Goal: Check status: Check status

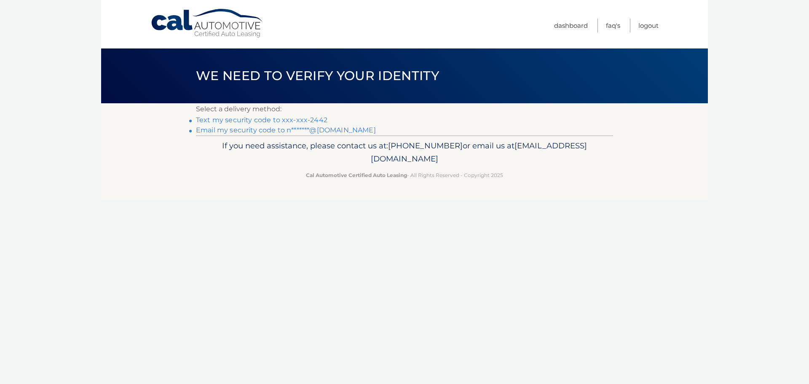
click at [284, 120] on link "Text my security code to xxx-xxx-2442" at bounding box center [261, 120] width 131 height 8
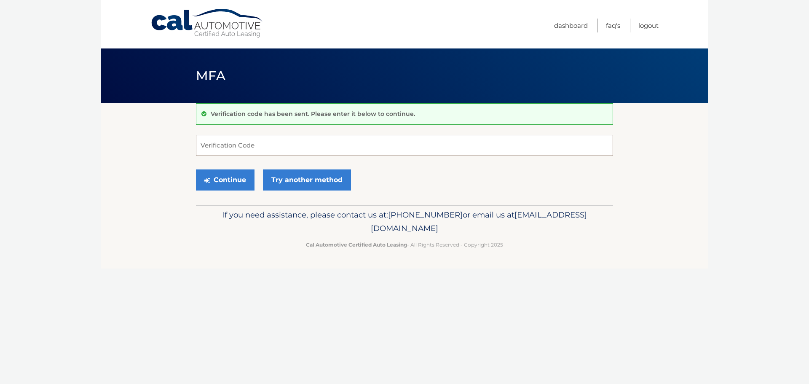
click at [248, 142] on input "Verification Code" at bounding box center [404, 145] width 417 height 21
type input "989777"
click at [230, 181] on button "Continue" at bounding box center [225, 179] width 59 height 21
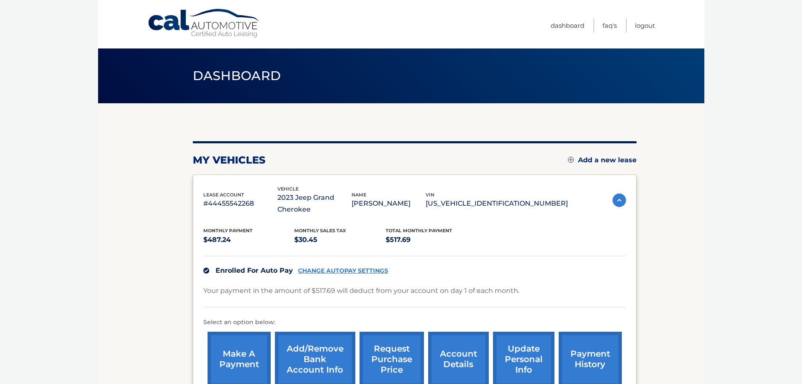
scroll to position [107, 0]
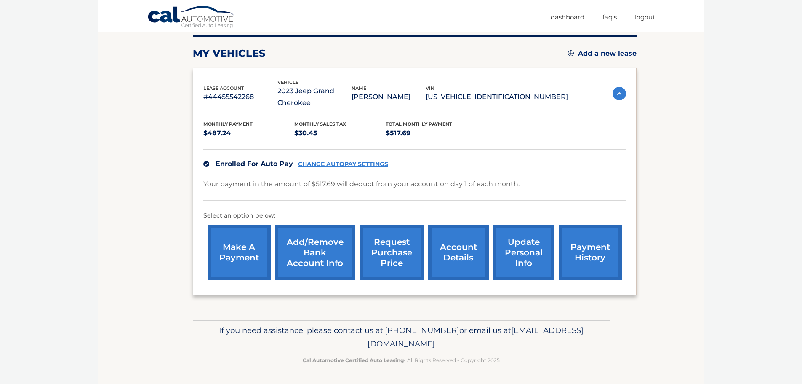
click at [457, 259] on link "account details" at bounding box center [458, 252] width 61 height 55
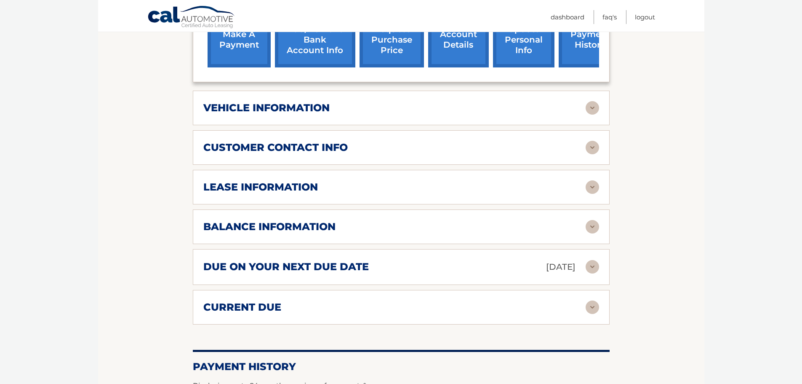
scroll to position [324, 0]
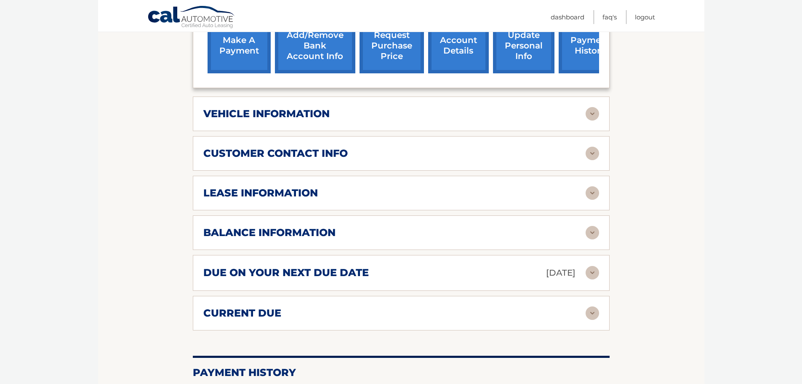
click at [592, 270] on img at bounding box center [592, 272] width 13 height 13
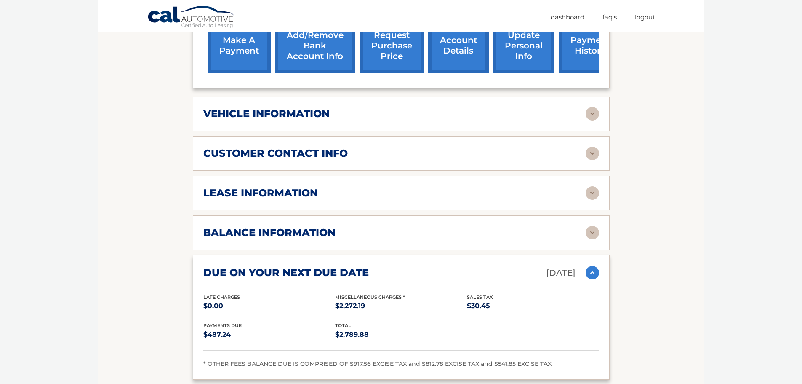
click at [592, 225] on div "balance information Payments Received 33 Payments Remaining 6 Next Payment will…" at bounding box center [401, 232] width 417 height 35
click at [593, 233] on img at bounding box center [592, 232] width 13 height 13
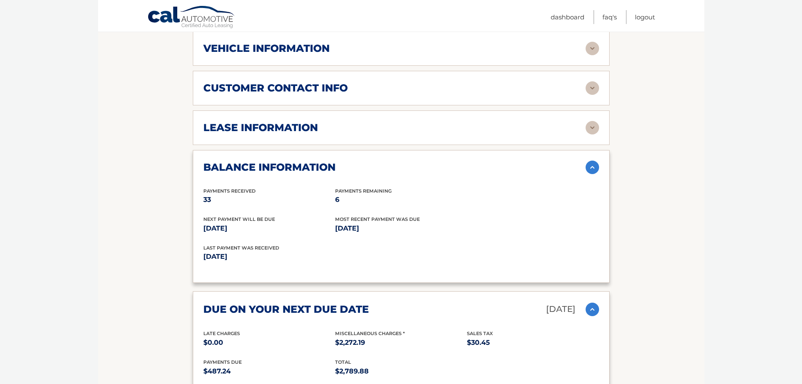
scroll to position [387, 0]
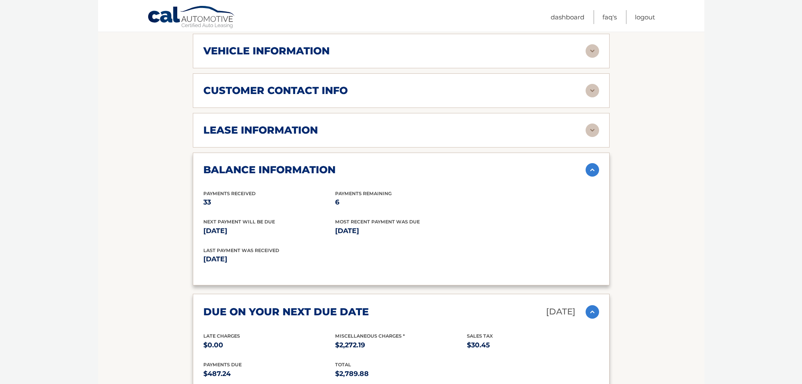
click at [590, 316] on img at bounding box center [592, 311] width 13 height 13
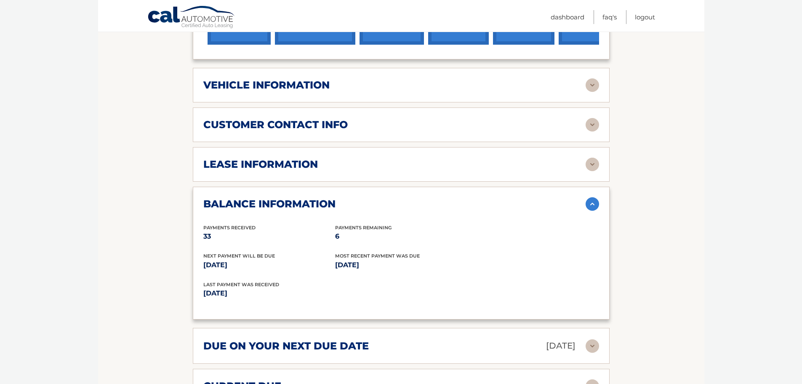
scroll to position [353, 0]
click at [598, 167] on img at bounding box center [592, 164] width 13 height 13
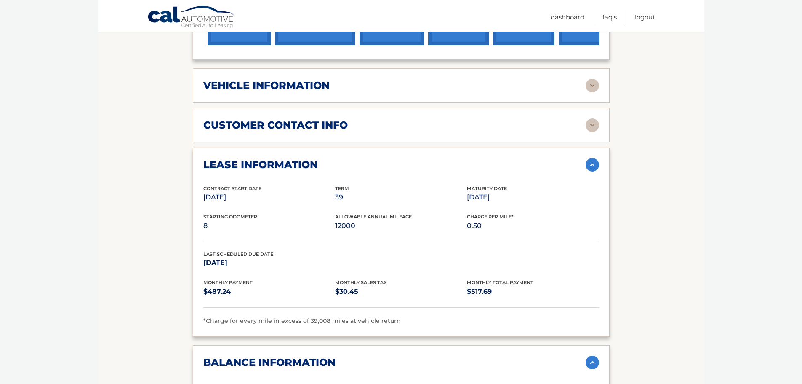
click at [598, 167] on img at bounding box center [592, 164] width 13 height 13
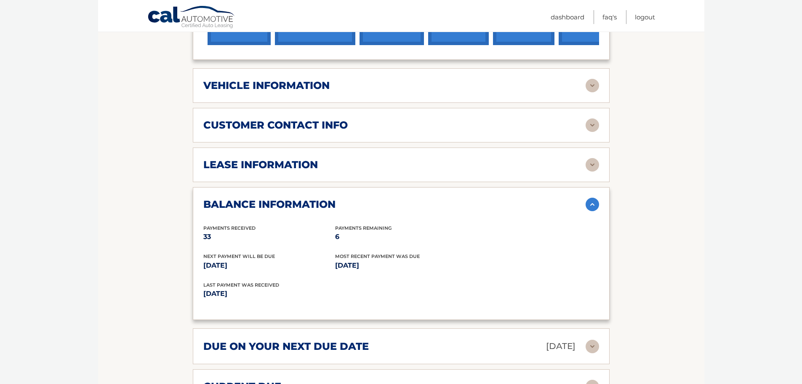
click at [598, 167] on img at bounding box center [592, 164] width 13 height 13
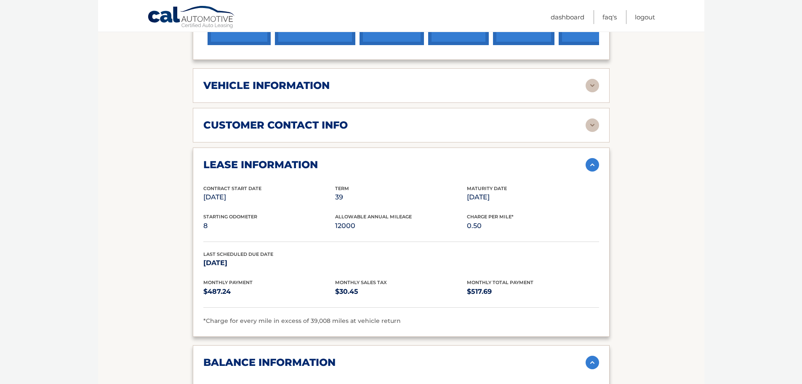
click at [593, 131] on img at bounding box center [592, 124] width 13 height 13
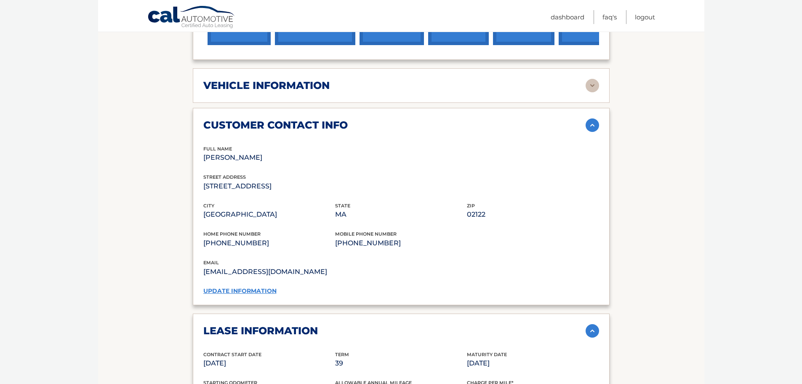
click at [593, 131] on img at bounding box center [592, 124] width 13 height 13
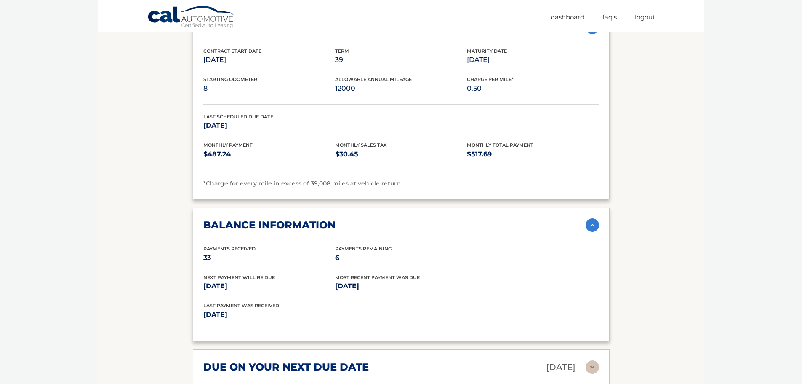
scroll to position [489, 0]
click at [593, 226] on img at bounding box center [592, 225] width 13 height 13
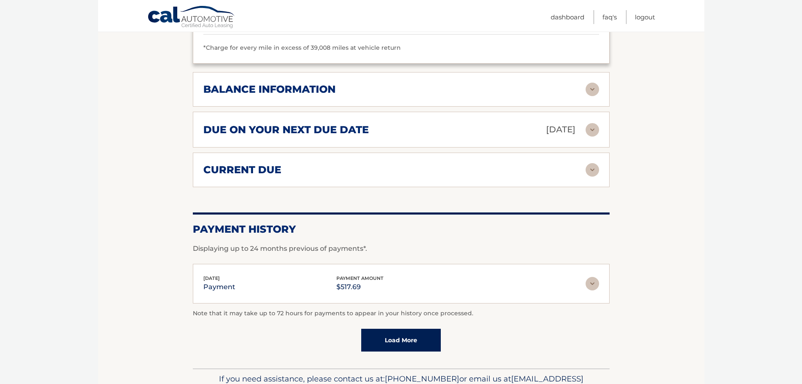
scroll to position [626, 0]
click at [591, 176] on div "current due Late Charges $0.00 Miscelleneous Charges* $2,272.19 Sales Tax $0.00…" at bounding box center [401, 169] width 417 height 35
click at [593, 168] on img at bounding box center [592, 169] width 13 height 13
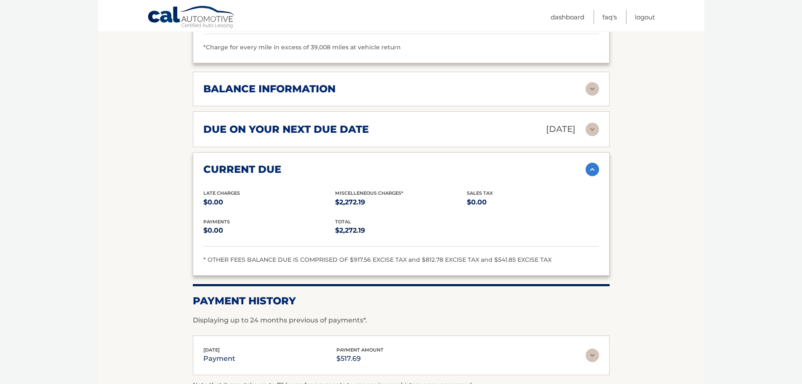
click at [594, 173] on img at bounding box center [592, 169] width 13 height 13
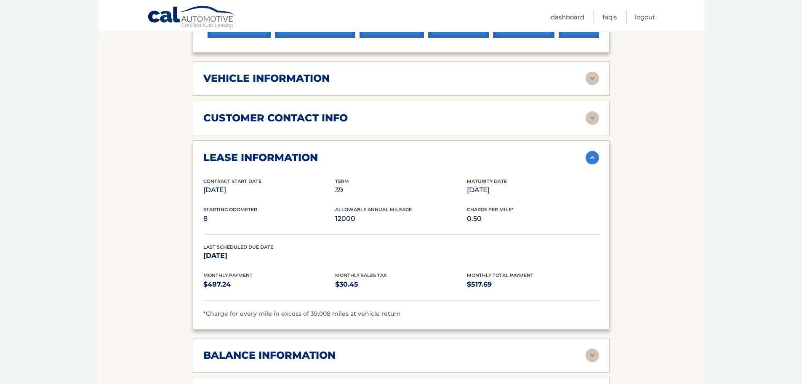
scroll to position [355, 0]
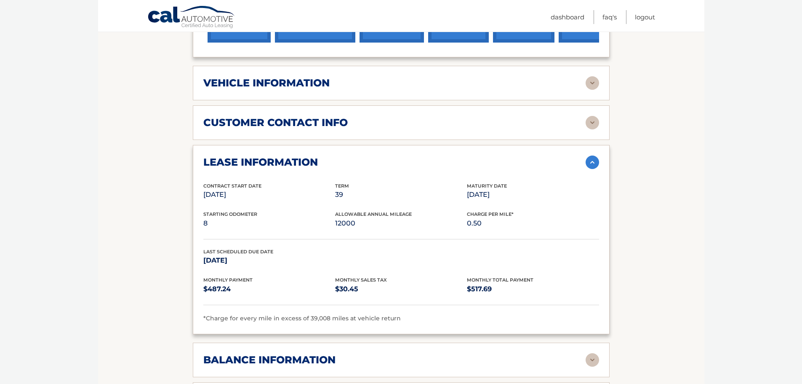
click at [596, 165] on img at bounding box center [592, 161] width 13 height 13
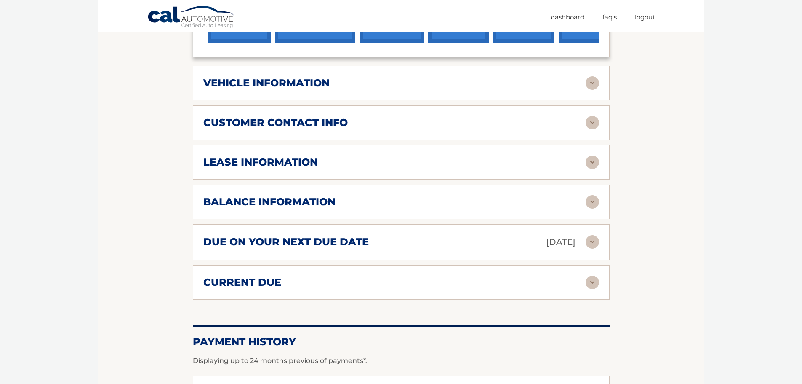
click at [591, 84] on img at bounding box center [592, 82] width 13 height 13
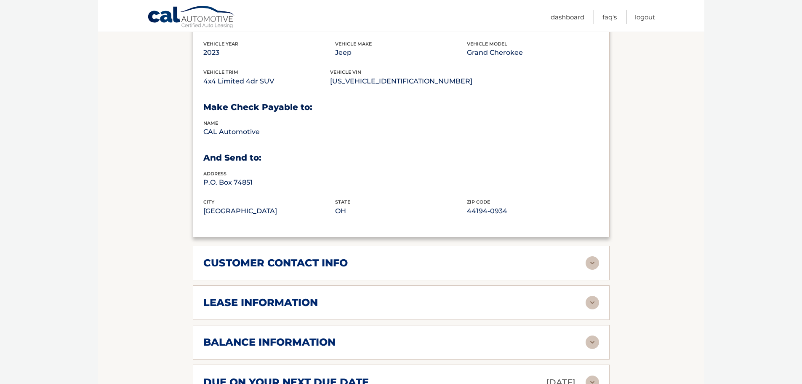
scroll to position [518, 0]
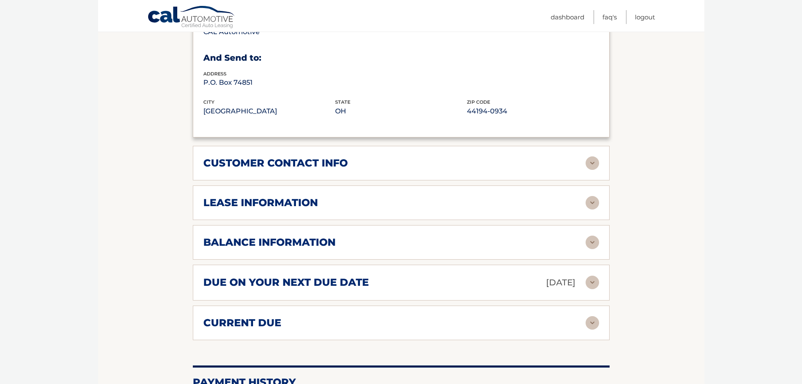
click at [412, 162] on div "customer contact info" at bounding box center [394, 163] width 382 height 13
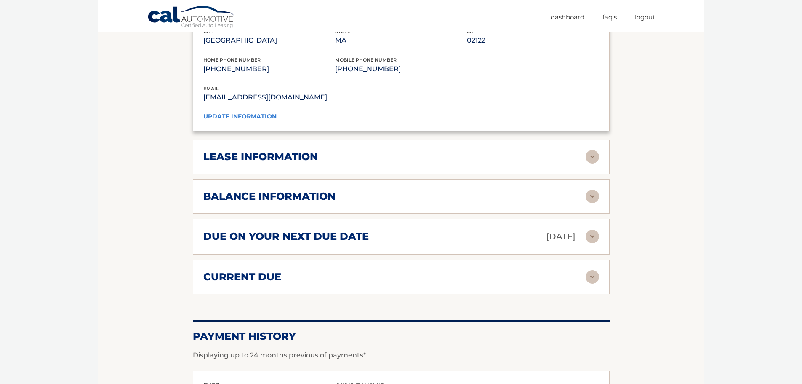
scroll to position [730, 0]
click at [417, 157] on div "lease information" at bounding box center [394, 156] width 382 height 13
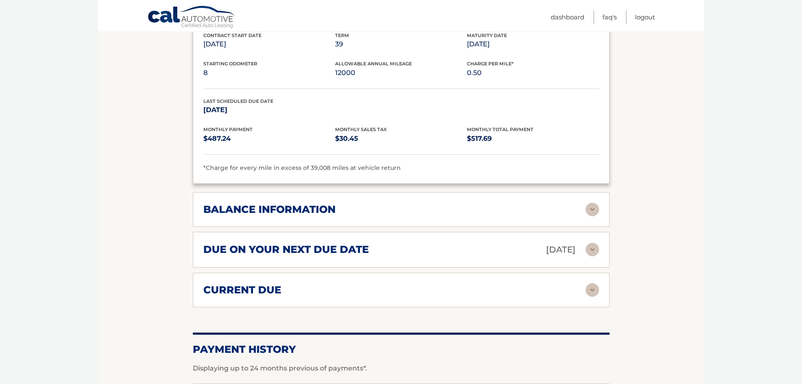
scroll to position [886, 0]
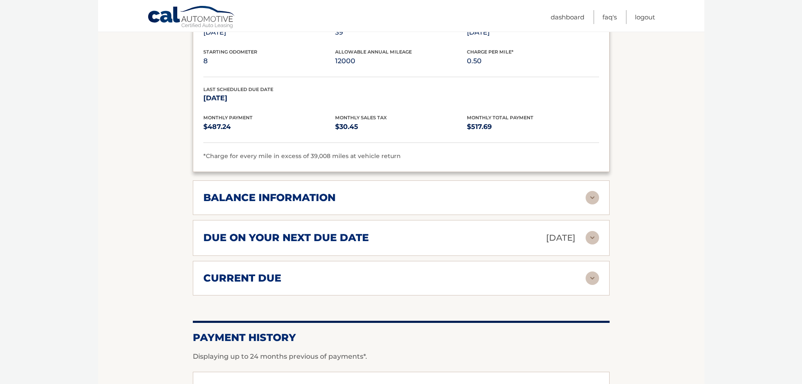
click at [593, 197] on img at bounding box center [592, 197] width 13 height 13
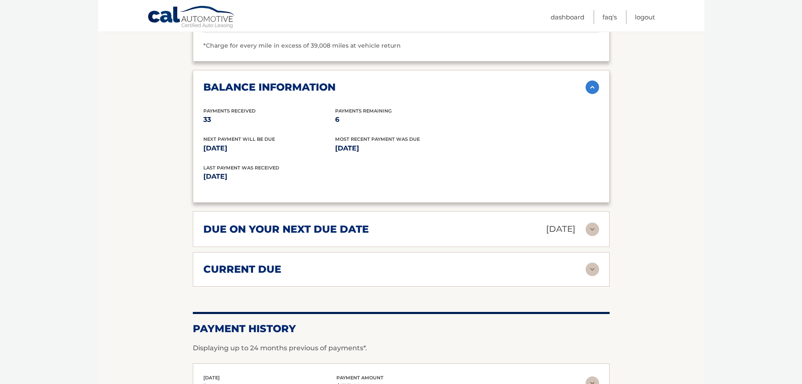
scroll to position [997, 0]
click at [597, 266] on img at bounding box center [592, 268] width 13 height 13
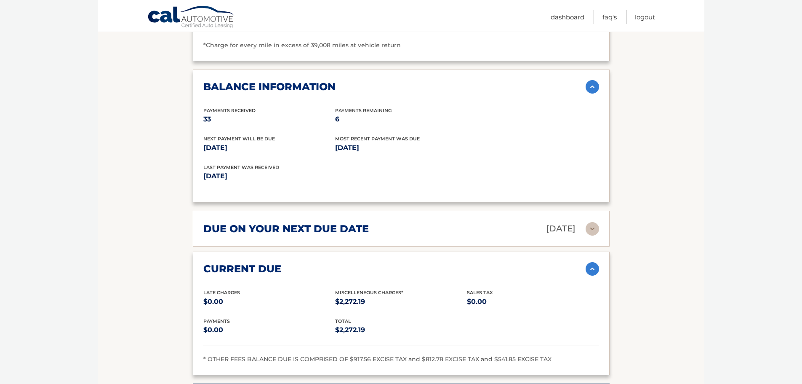
click at [596, 229] on img at bounding box center [592, 228] width 13 height 13
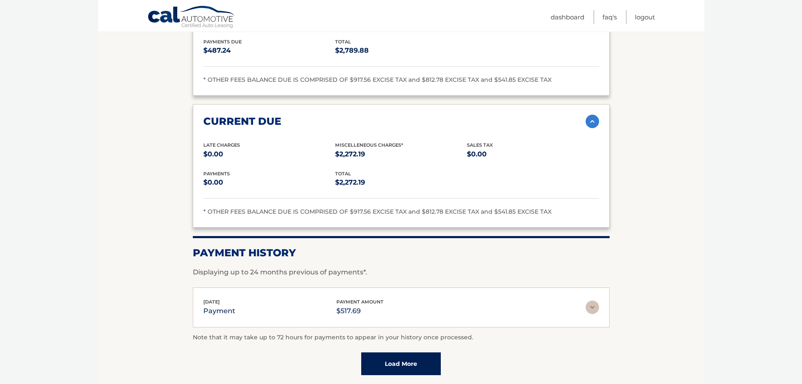
scroll to position [1309, 0]
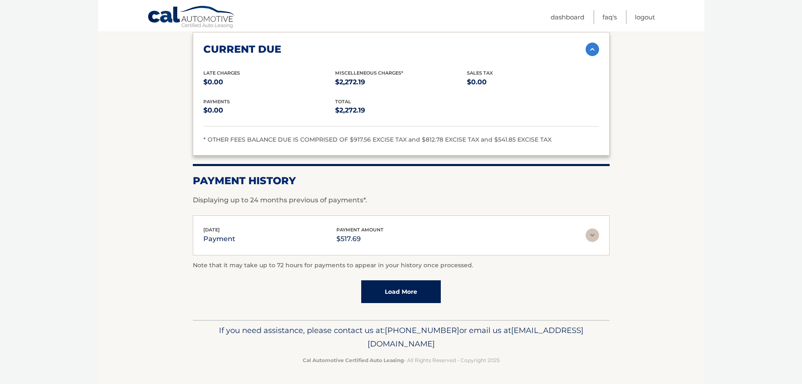
click at [595, 238] on img at bounding box center [592, 234] width 13 height 13
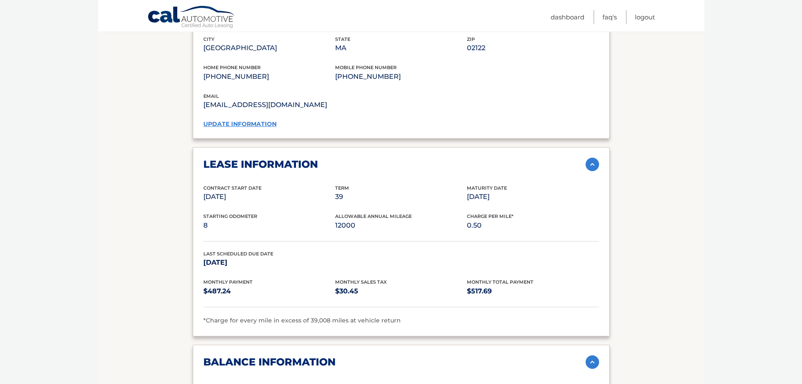
scroll to position [713, 0]
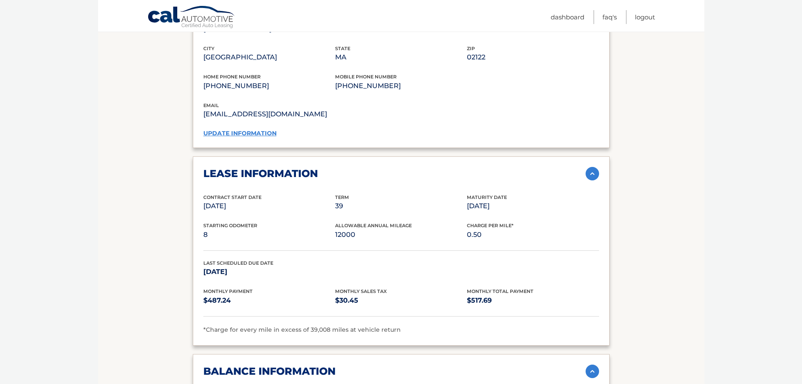
click at [346, 226] on span "Allowable Annual Mileage" at bounding box center [373, 225] width 77 height 6
click at [355, 237] on p "12000" at bounding box center [401, 235] width 132 height 12
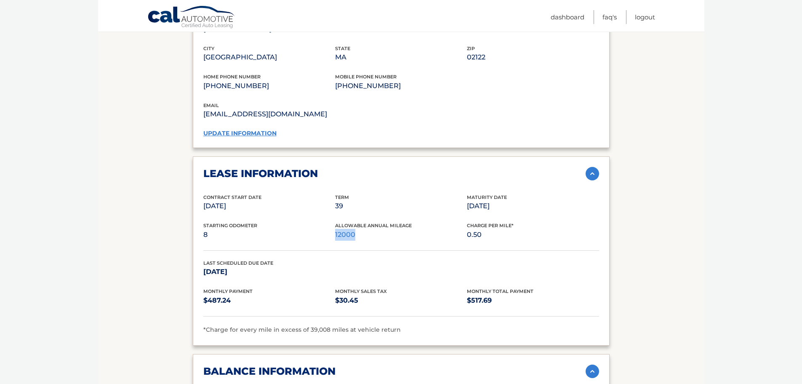
drag, startPoint x: 355, startPoint y: 237, endPoint x: 339, endPoint y: 232, distance: 17.4
click at [339, 232] on p "12000" at bounding box center [401, 235] width 132 height 12
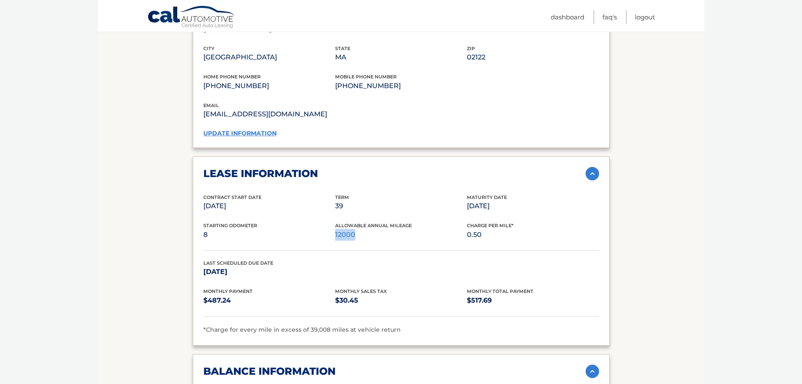
click at [339, 232] on p "12000" at bounding box center [401, 235] width 132 height 12
click at [376, 225] on span "Allowable Annual Mileage" at bounding box center [373, 225] width 77 height 6
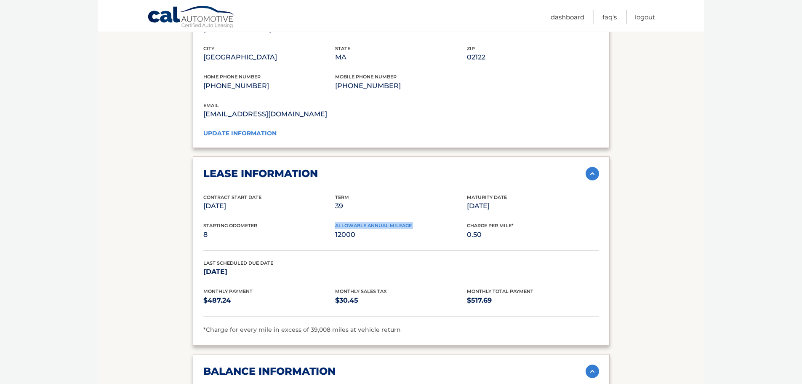
click at [376, 225] on span "Allowable Annual Mileage" at bounding box center [373, 225] width 77 height 6
click at [364, 237] on p "12000" at bounding box center [401, 235] width 132 height 12
click at [591, 178] on img at bounding box center [592, 173] width 13 height 13
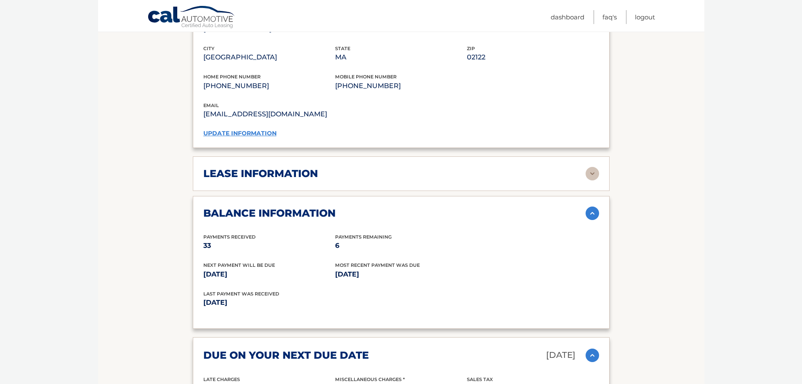
click at [591, 212] on img at bounding box center [592, 212] width 13 height 13
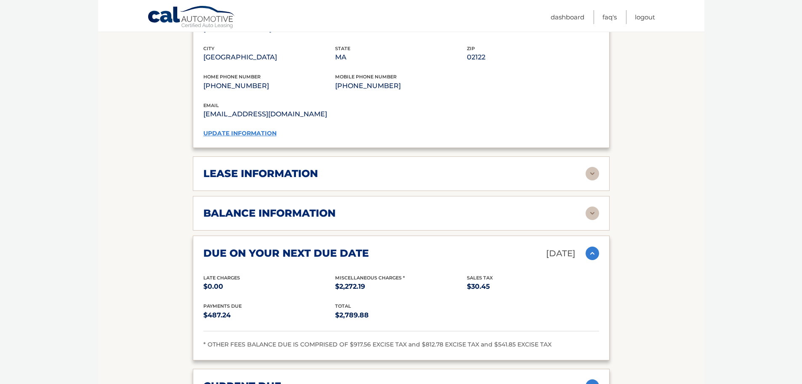
click at [591, 212] on img at bounding box center [592, 212] width 13 height 13
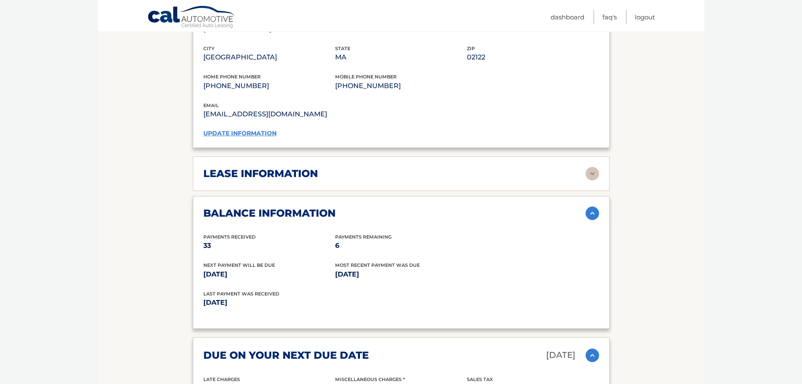
click at [592, 173] on img at bounding box center [592, 173] width 13 height 13
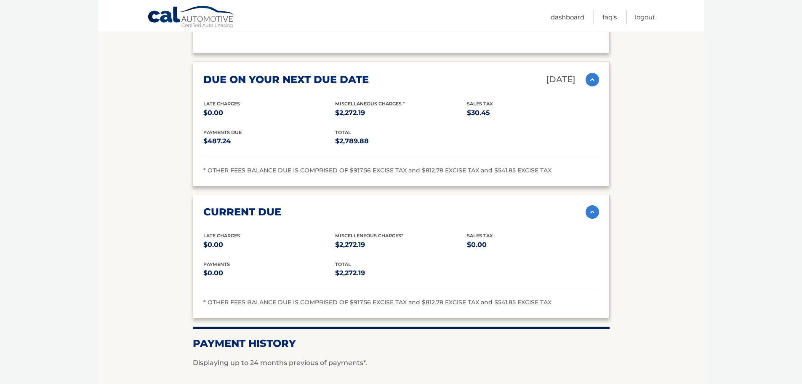
scroll to position [1146, 0]
click at [593, 213] on img at bounding box center [592, 211] width 13 height 13
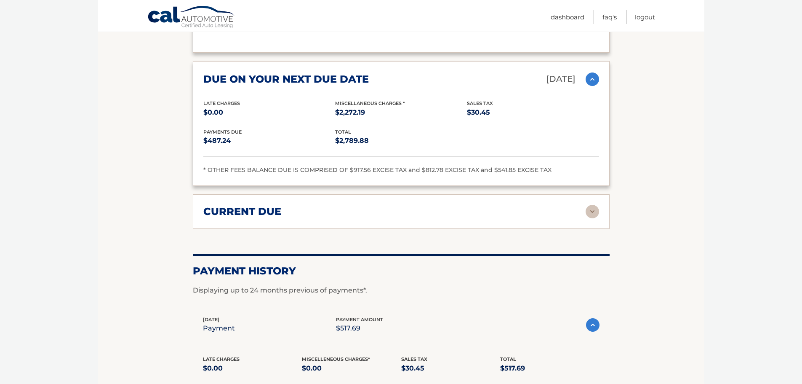
click at [593, 76] on img at bounding box center [592, 78] width 13 height 13
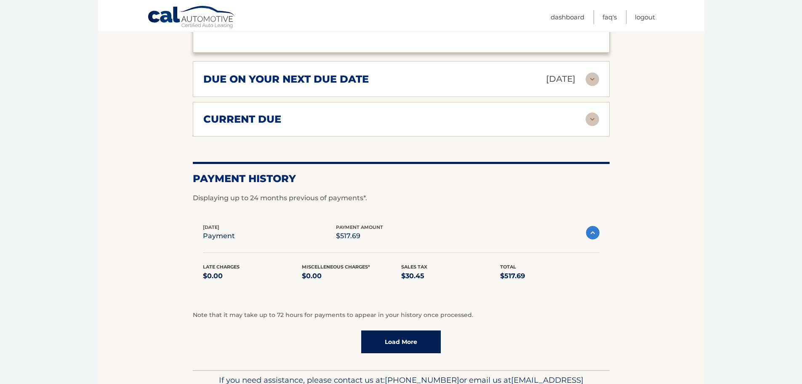
click at [594, 231] on img at bounding box center [592, 232] width 13 height 13
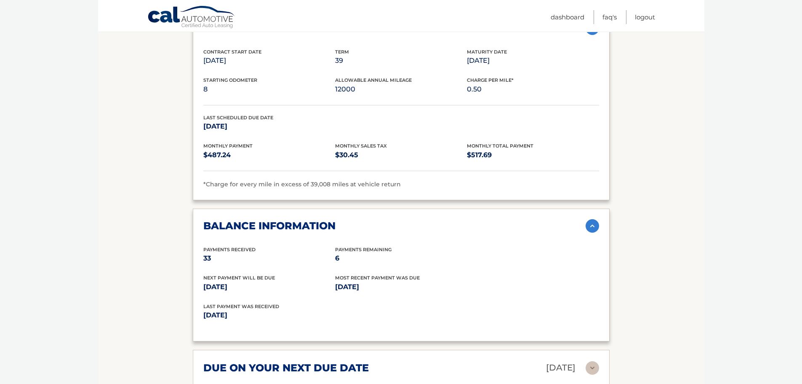
scroll to position [857, 0]
click at [590, 230] on img at bounding box center [592, 225] width 13 height 13
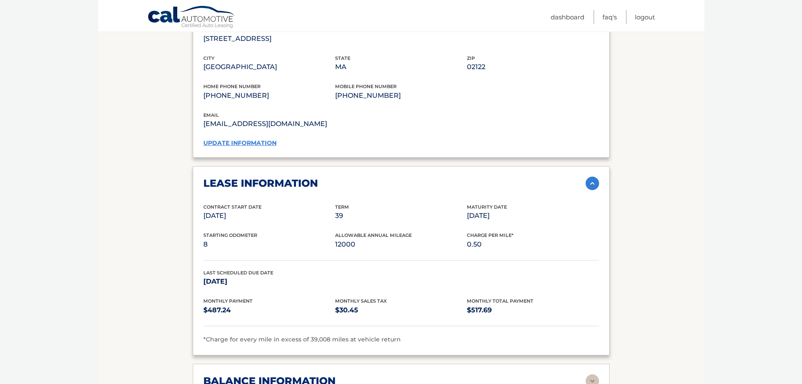
scroll to position [702, 0]
click at [596, 184] on img at bounding box center [592, 183] width 13 height 13
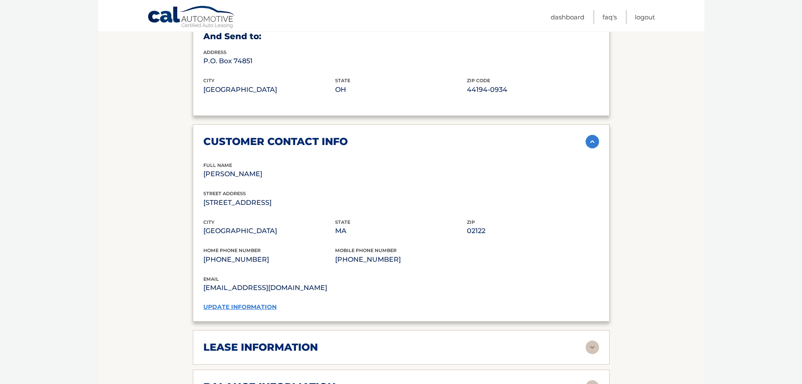
scroll to position [539, 0]
click at [594, 148] on img at bounding box center [592, 141] width 13 height 13
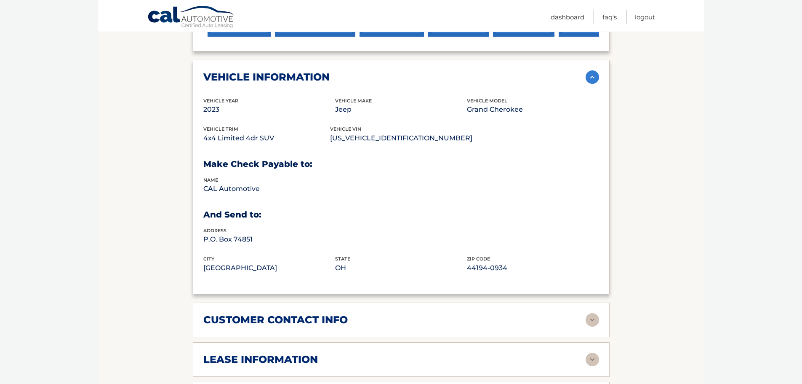
scroll to position [361, 0]
click at [593, 78] on img at bounding box center [592, 77] width 13 height 13
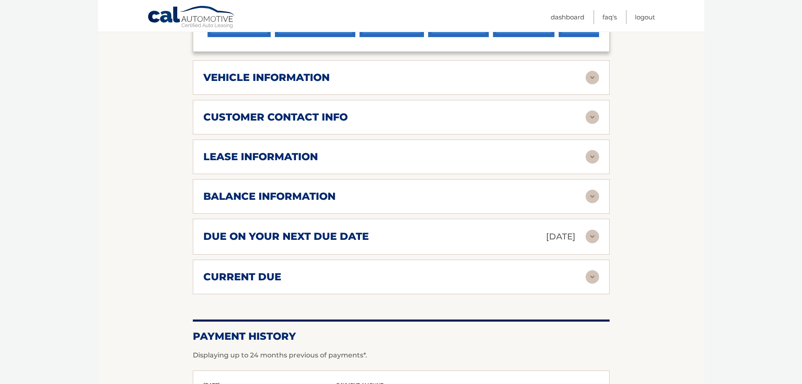
scroll to position [0, 0]
